Goal: Information Seeking & Learning: Learn about a topic

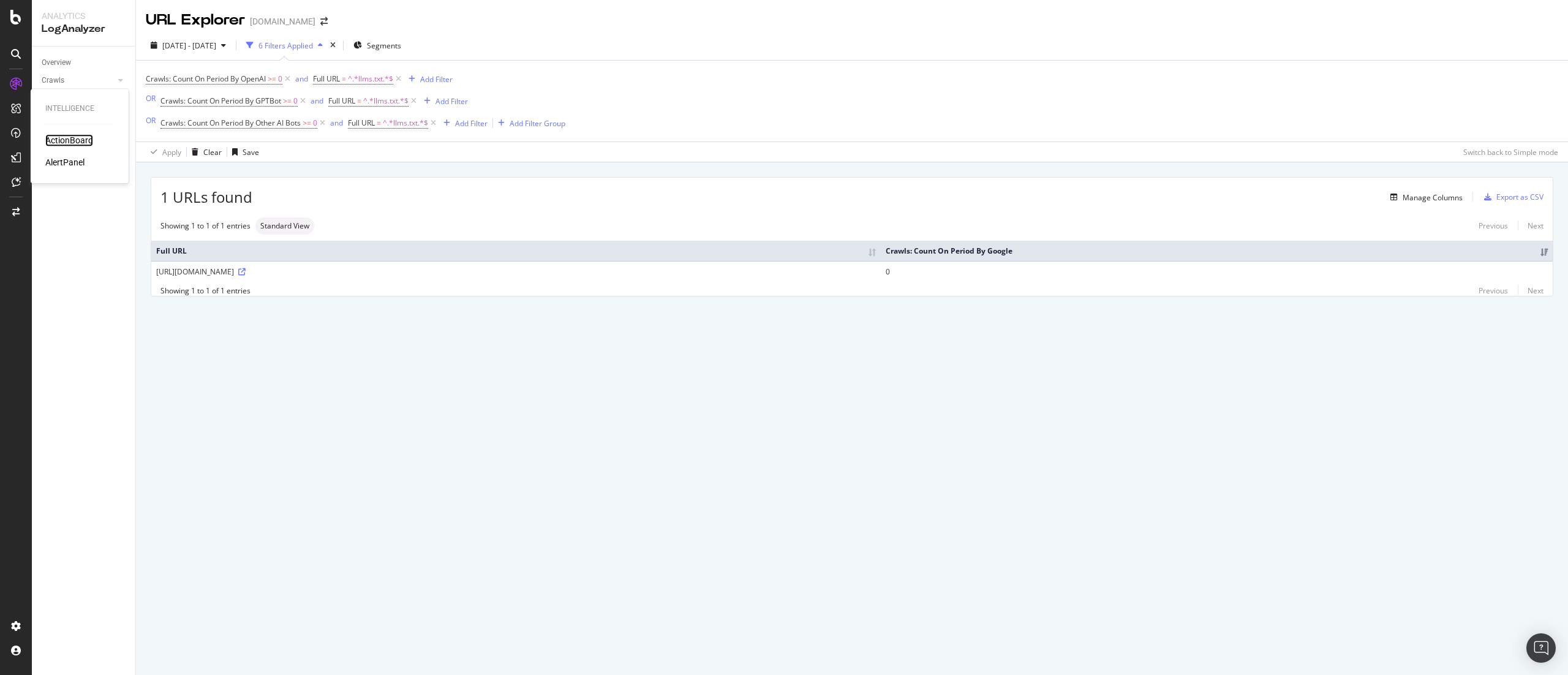
click at [66, 138] on div "ActionBoard" at bounding box center [69, 140] width 48 height 12
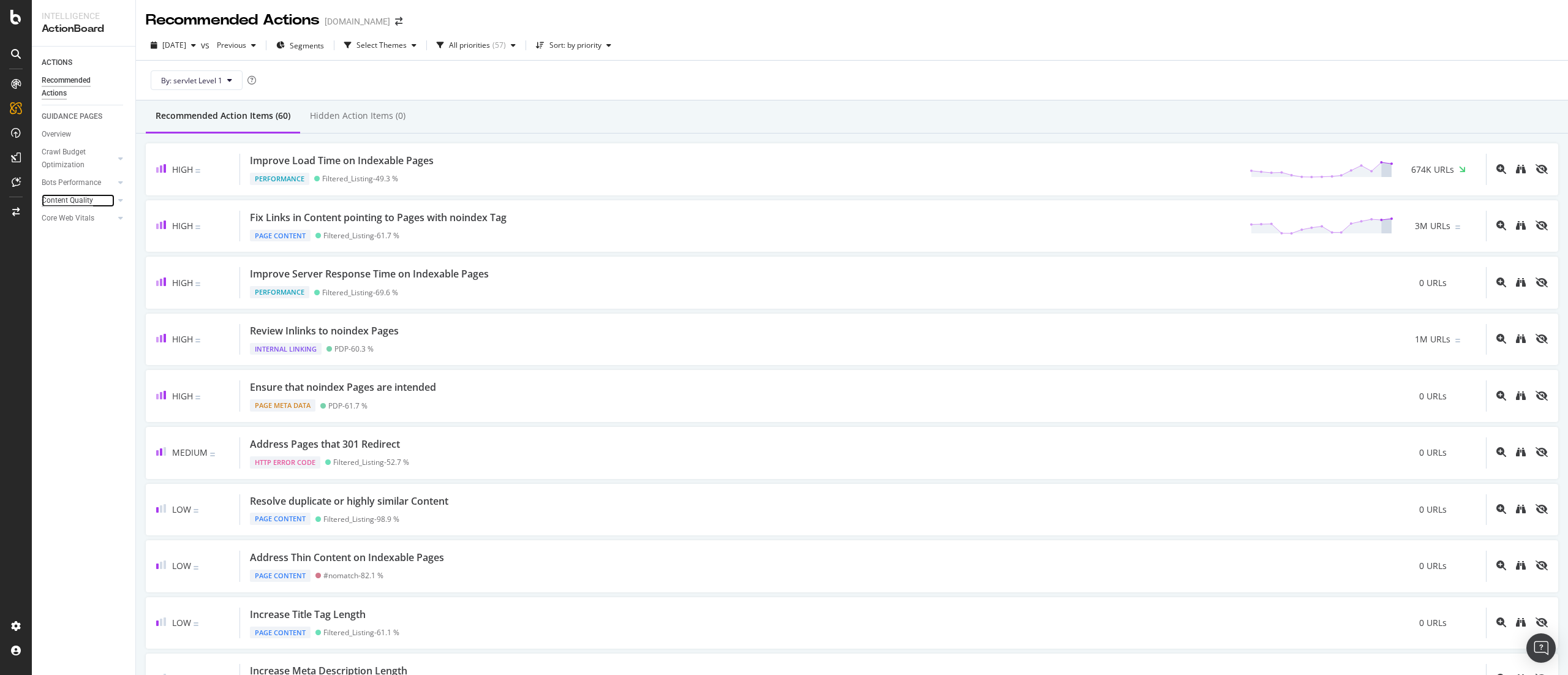
click at [91, 199] on div "Content Quality" at bounding box center [67, 201] width 52 height 13
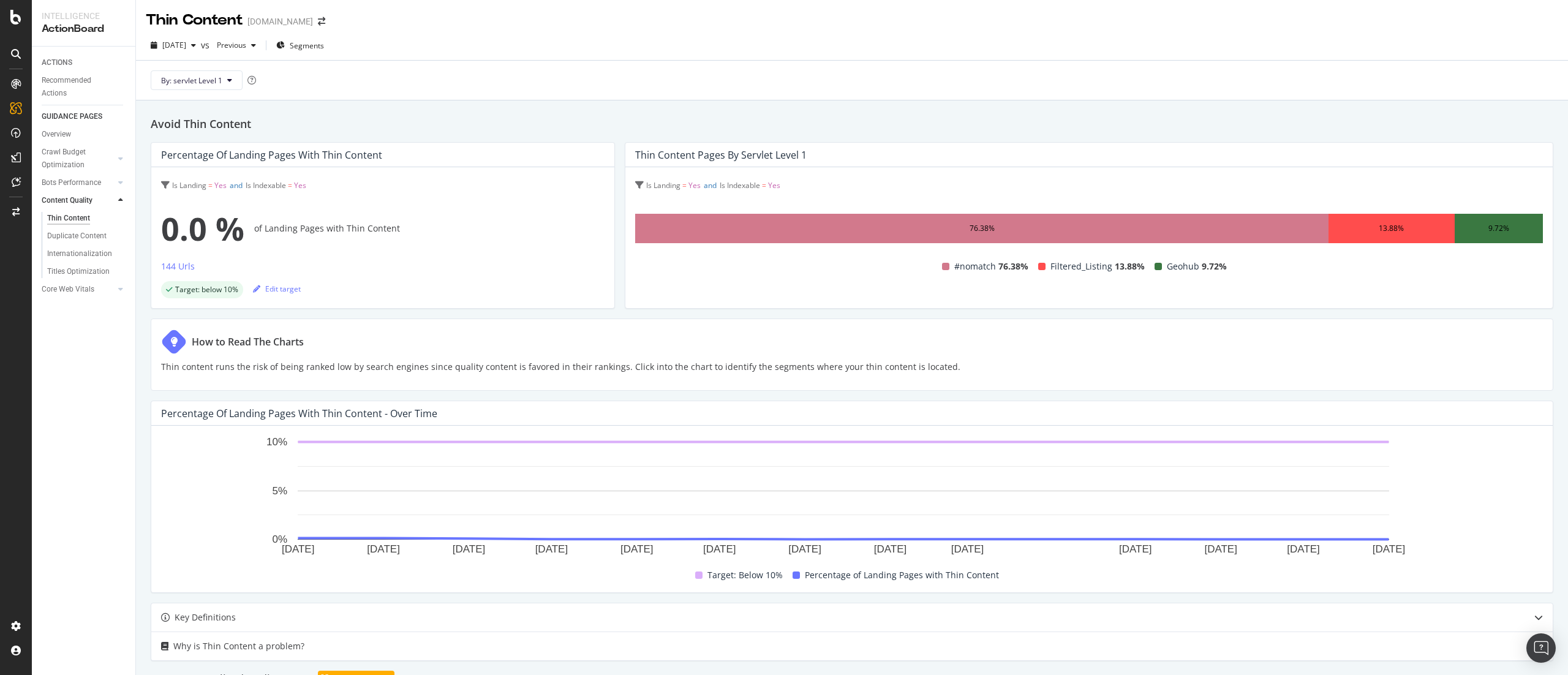
click at [93, 261] on div "Internationalization" at bounding box center [88, 254] width 94 height 18
click at [87, 252] on div "Internationalization" at bounding box center [80, 254] width 65 height 13
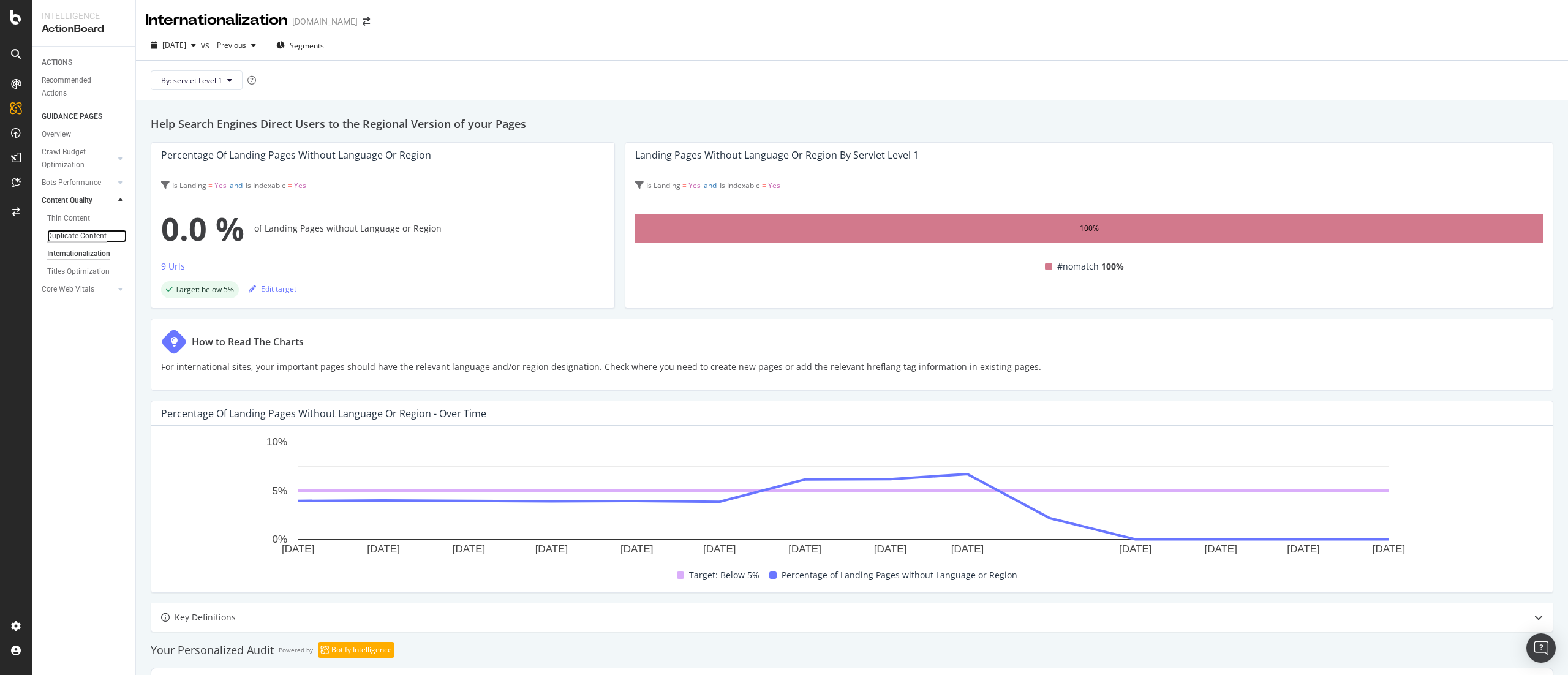
click at [69, 233] on div "Duplicate Content" at bounding box center [76, 236] width 59 height 13
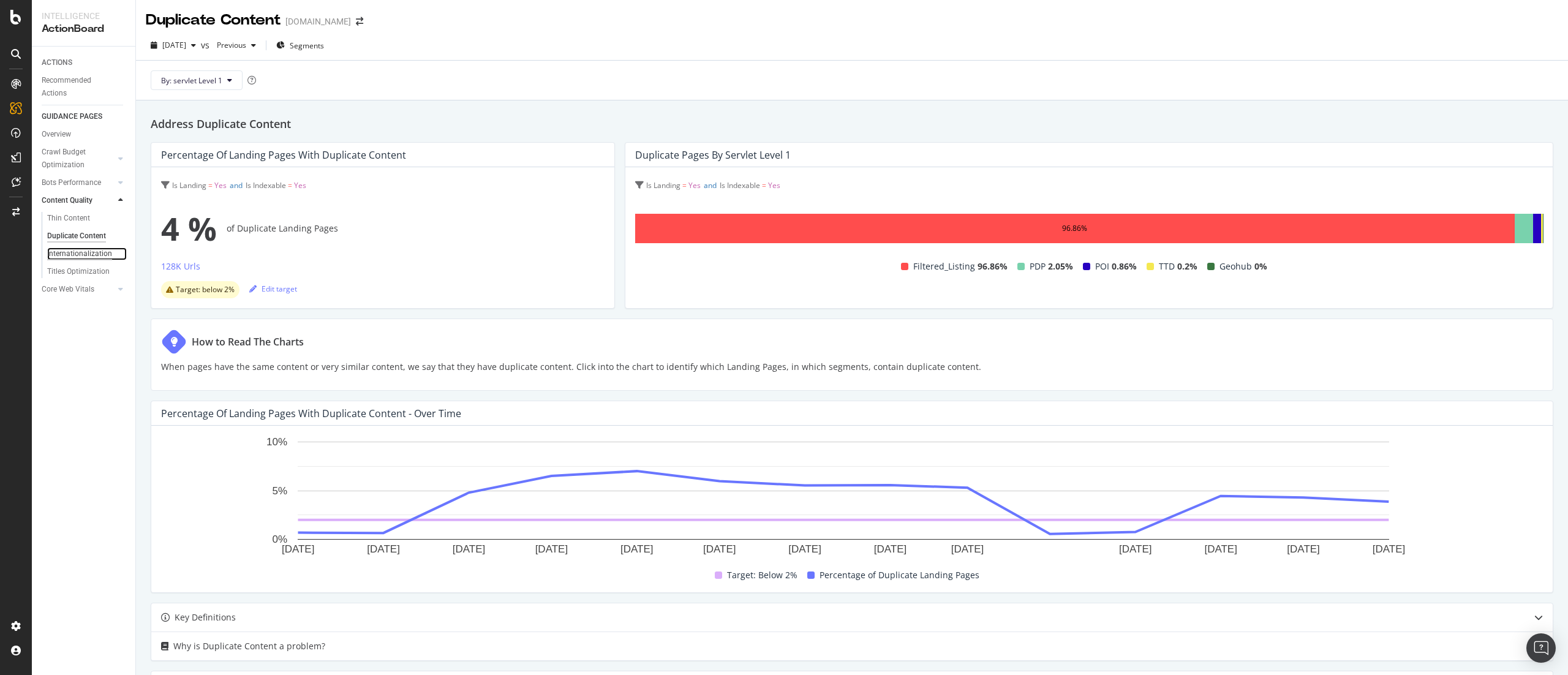
click at [99, 254] on div "Internationalization" at bounding box center [80, 254] width 65 height 13
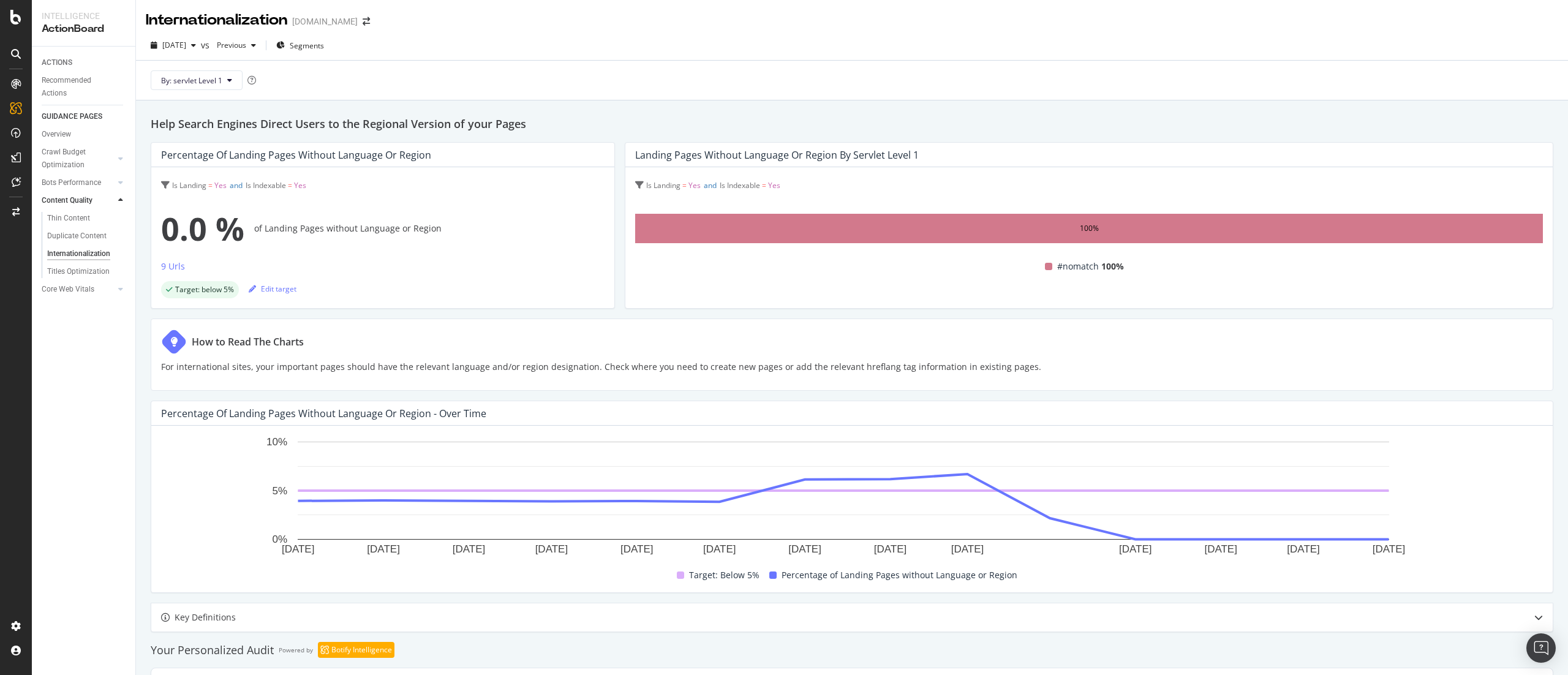
click at [76, 227] on div "Duplicate Content" at bounding box center [88, 236] width 94 height 18
click at [66, 136] on div "ActionBoard" at bounding box center [69, 140] width 48 height 12
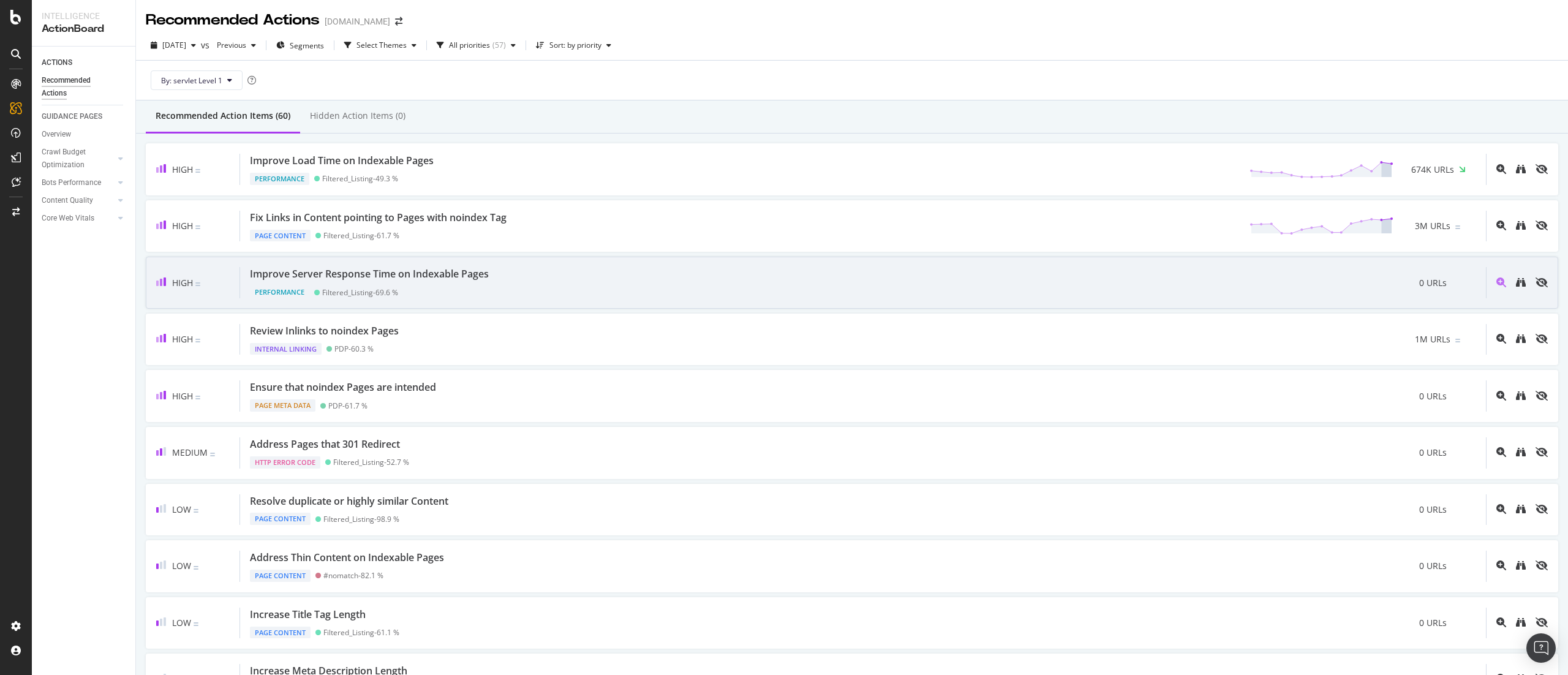
click at [340, 281] on div "Performance Filtered_Listing - 69.6 %" at bounding box center [372, 289] width 243 height 17
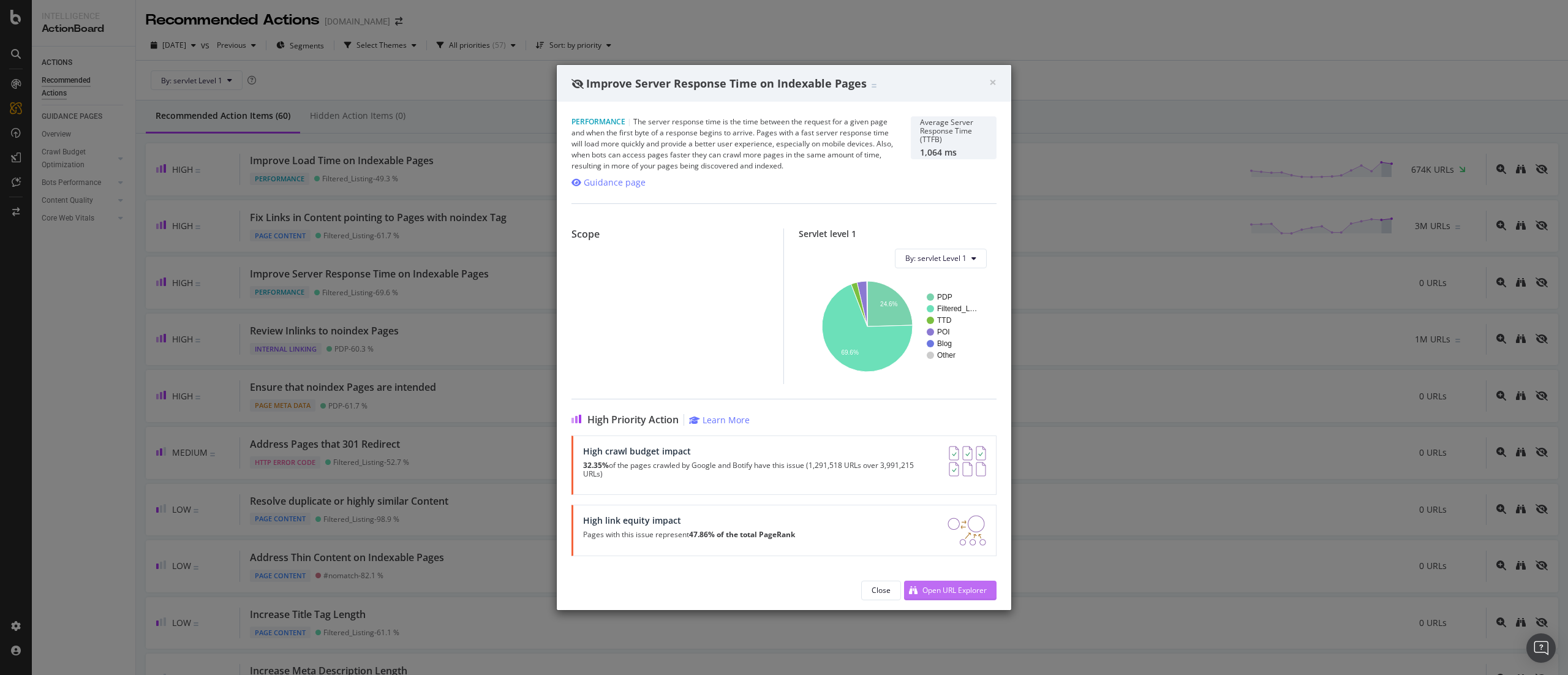
click at [972, 599] on div "Open URL Explorer" at bounding box center [945, 590] width 83 height 18
